Goal: Task Accomplishment & Management: Manage account settings

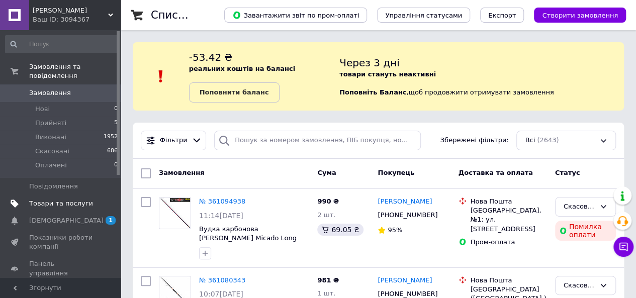
click at [68, 199] on span "Товари та послуги" at bounding box center [61, 203] width 64 height 9
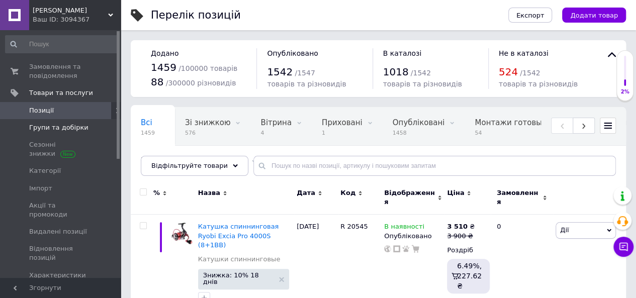
click at [54, 129] on span "Групи та добірки" at bounding box center [58, 127] width 59 height 9
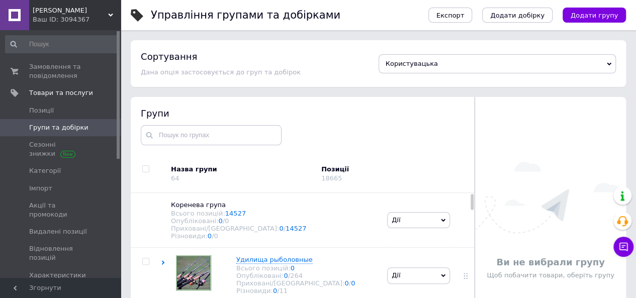
scroll to position [57, 0]
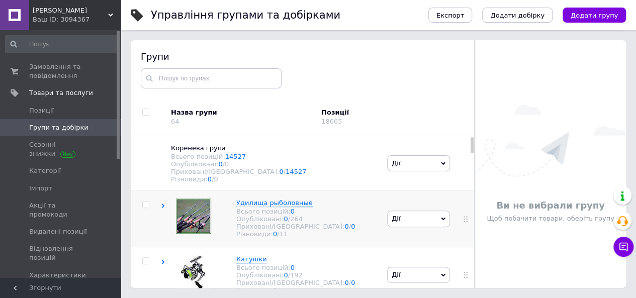
click at [164, 208] on icon at bounding box center [163, 206] width 5 height 5
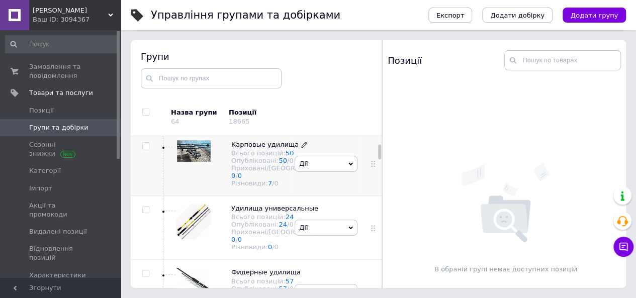
scroll to position [151, 0]
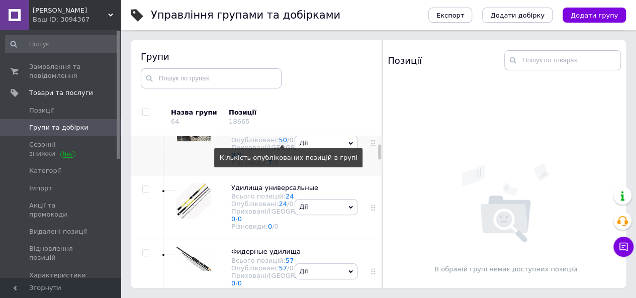
click at [279, 144] on link "50" at bounding box center [283, 140] width 9 height 8
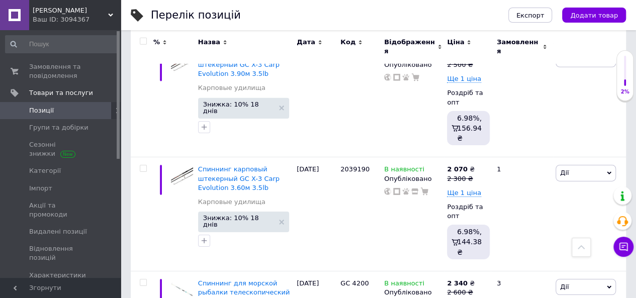
scroll to position [3520, 0]
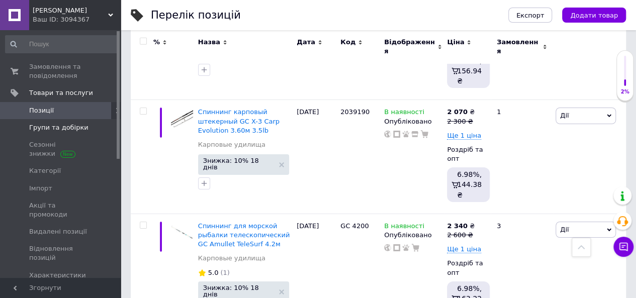
click at [71, 130] on span "Групи та добірки" at bounding box center [58, 127] width 59 height 9
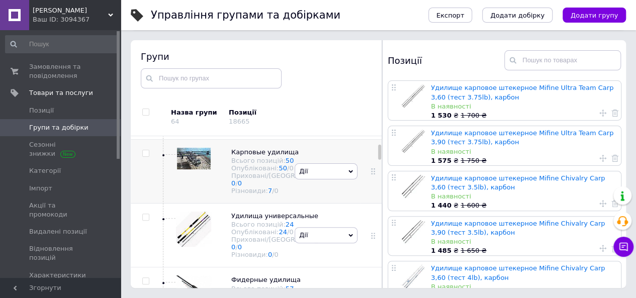
scroll to position [223, 0]
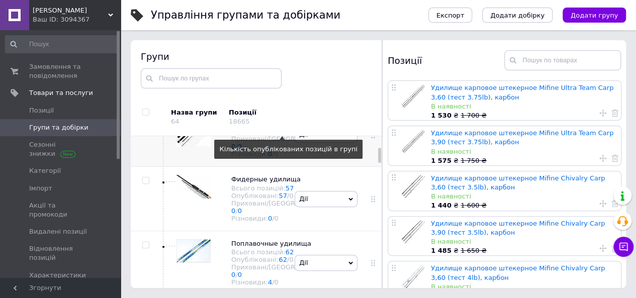
click at [279, 135] on link "24" at bounding box center [283, 132] width 9 height 8
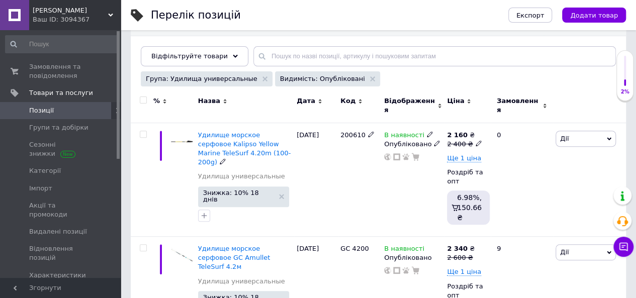
scroll to position [59, 0]
